Goal: Communication & Community: Answer question/provide support

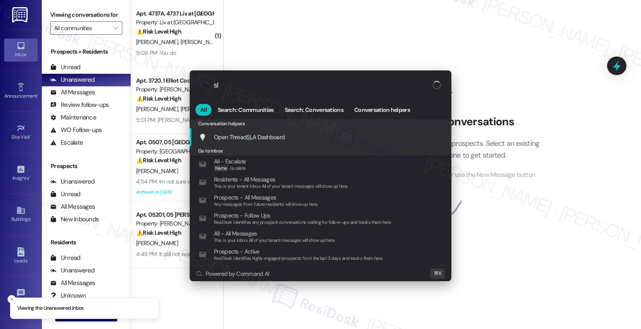
type input "sla"
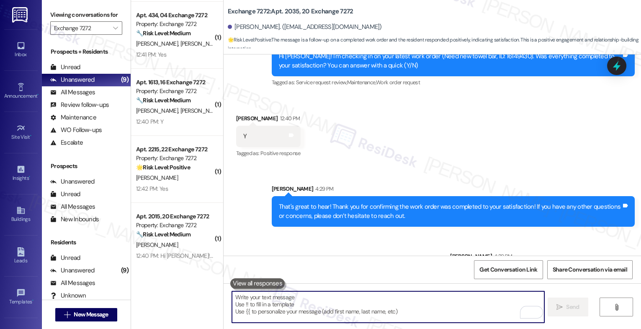
scroll to position [4916, 0]
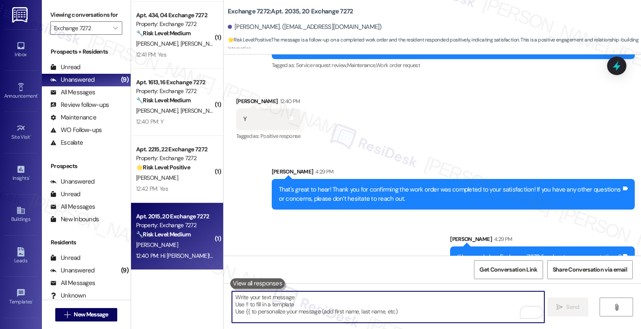
click at [165, 232] on strong "🔧 Risk Level: Medium" at bounding box center [163, 234] width 54 height 8
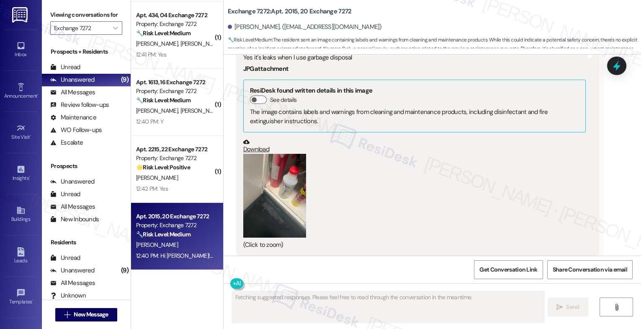
scroll to position [1789, 0]
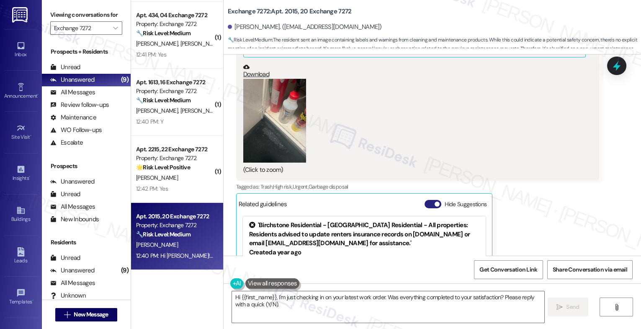
click at [425, 200] on button "Hide Suggestions" at bounding box center [433, 204] width 17 height 8
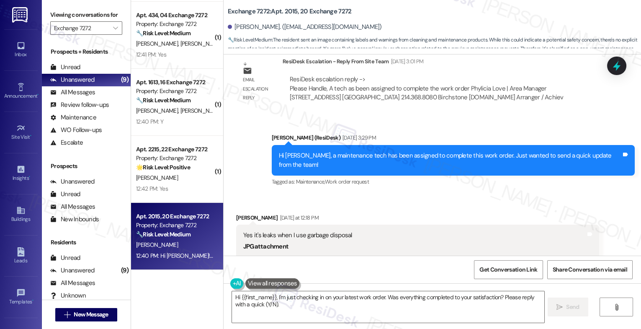
scroll to position [1496, 0]
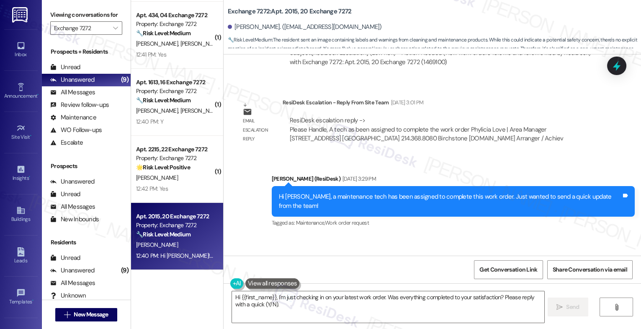
click at [394, 155] on div "Sent via SMS [PERSON_NAME] (ResiDesk) [DATE] 3:29 PM Hi [PERSON_NAME], a mainte…" at bounding box center [433, 195] width 418 height 80
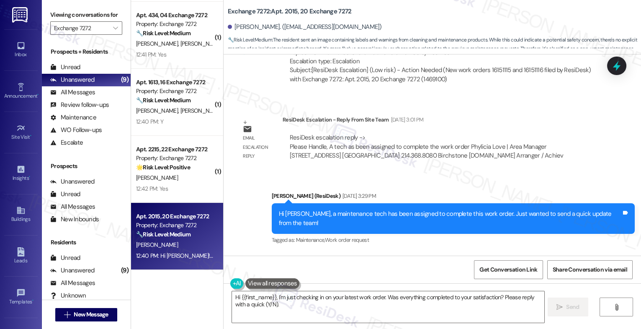
scroll to position [1290, 0]
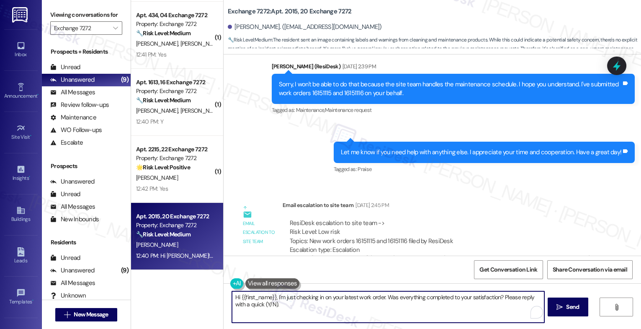
drag, startPoint x: 273, startPoint y: 293, endPoint x: 278, endPoint y: 299, distance: 7.7
click at [278, 299] on textarea "Hi {{first_name}}, I'm just checking in on your latest work order. Was everythi…" at bounding box center [388, 306] width 313 height 31
click at [299, 303] on textarea "Hi {{first_name}}, I'm just checking in on your latest work order. Was everythi…" at bounding box center [388, 306] width 313 height 31
drag, startPoint x: 273, startPoint y: 297, endPoint x: 284, endPoint y: 313, distance: 19.5
click at [284, 313] on textarea "Hi {{first_name}}, I'm just checking in on your latest work order. Was everythi…" at bounding box center [388, 306] width 313 height 31
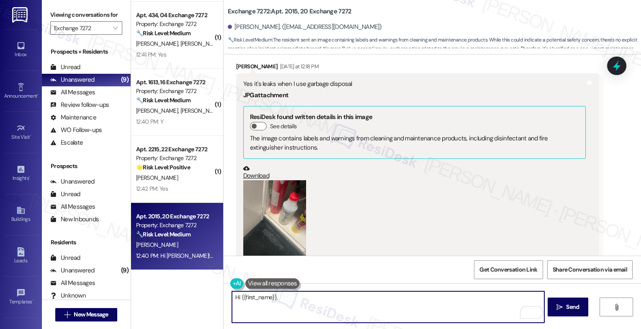
scroll to position [1596, 0]
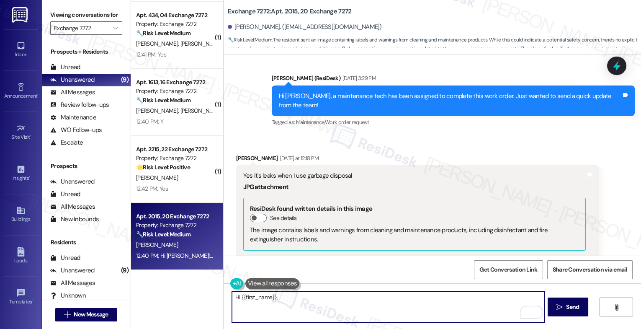
type textarea "Hi {{first_name}},"
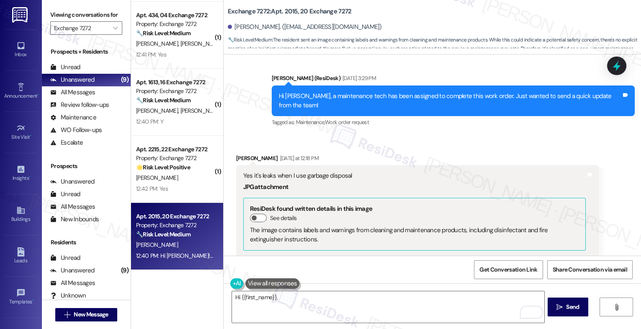
click at [366, 135] on div "Received via SMS [PERSON_NAME] [DATE] at 12:18 PM Yes it's leaks when I use gar…" at bounding box center [433, 274] width 418 height 279
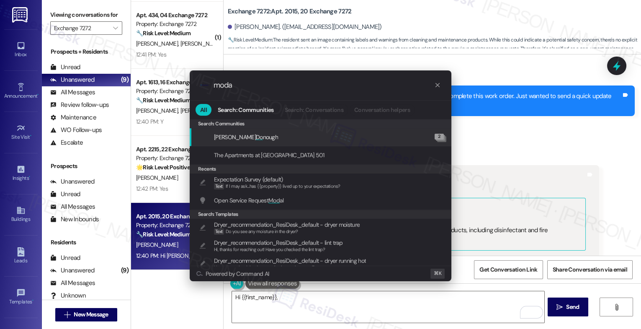
type input "modal"
